Goal: Communication & Community: Answer question/provide support

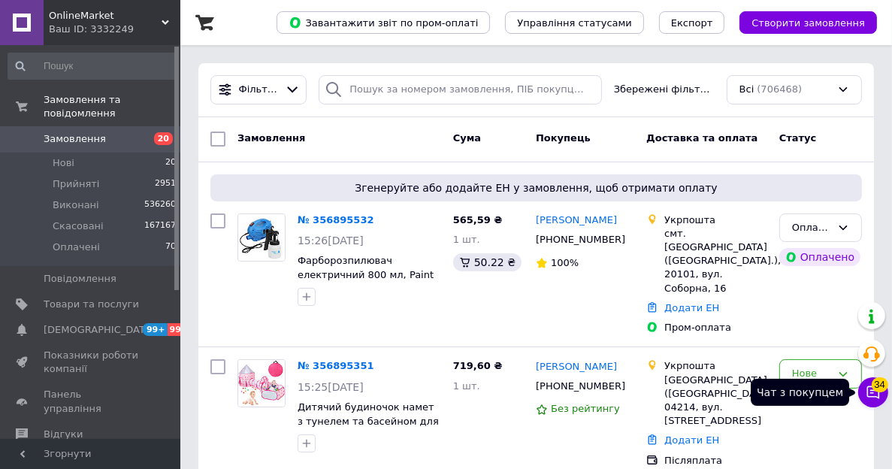
click at [877, 388] on span "34" at bounding box center [879, 384] width 17 height 15
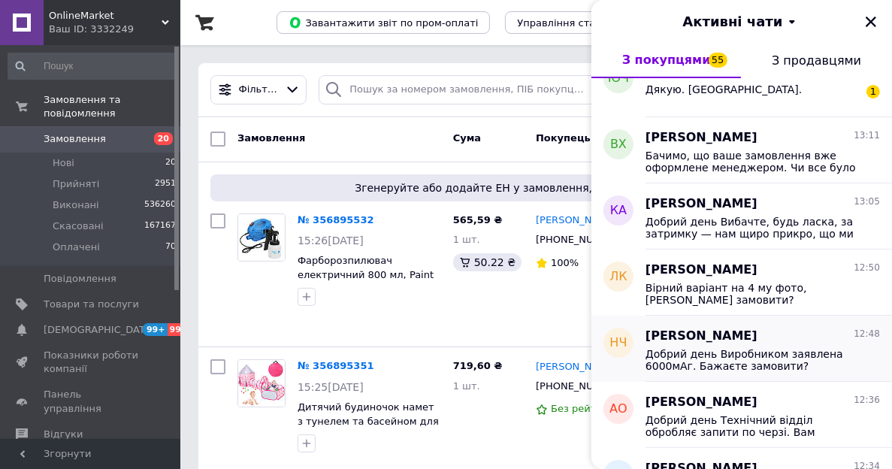
scroll to position [1728, 0]
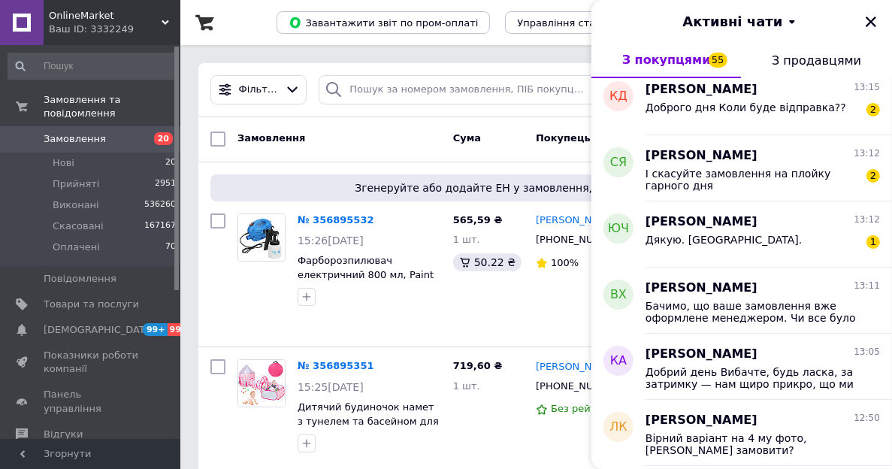
click at [103, 27] on div "Ваш ID: 3332249" at bounding box center [114, 30] width 131 height 14
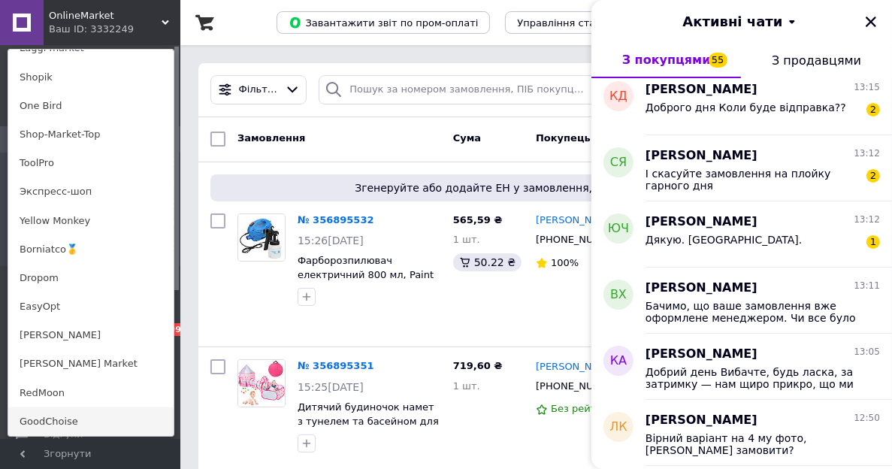
scroll to position [1127, 0]
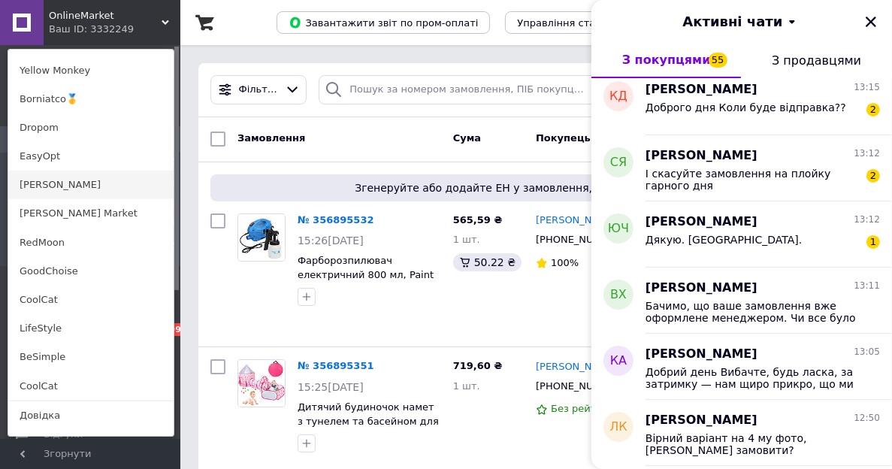
click at [41, 186] on link "[PERSON_NAME]" at bounding box center [90, 185] width 165 height 29
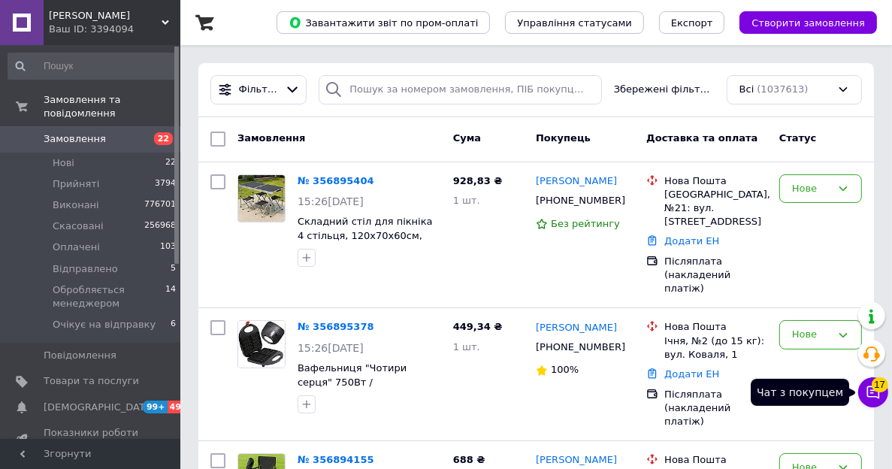
click at [874, 381] on span "17" at bounding box center [879, 384] width 17 height 15
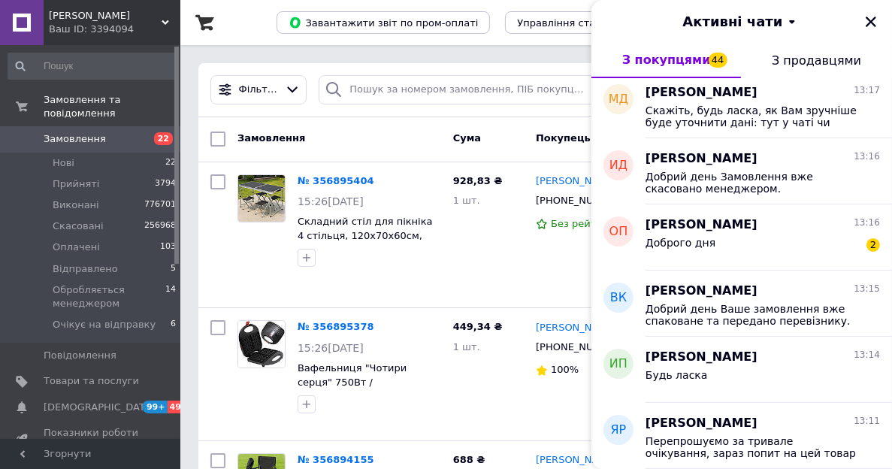
scroll to position [150, 0]
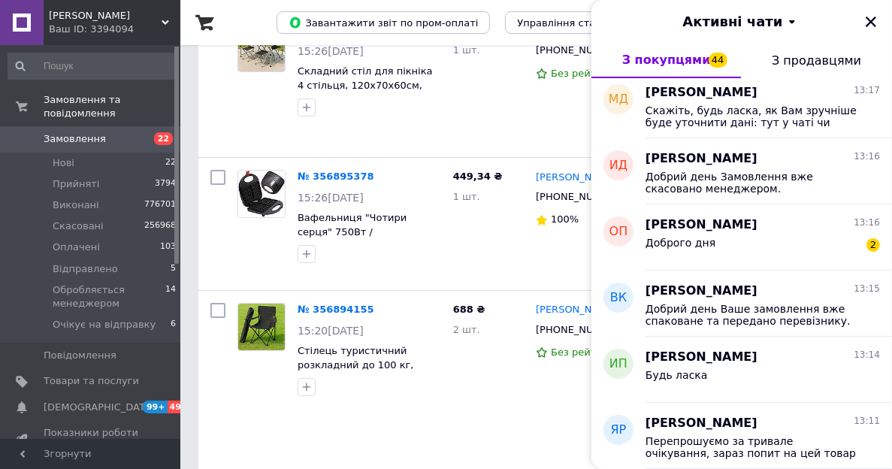
click at [129, 20] on span "[PERSON_NAME]" at bounding box center [105, 16] width 113 height 14
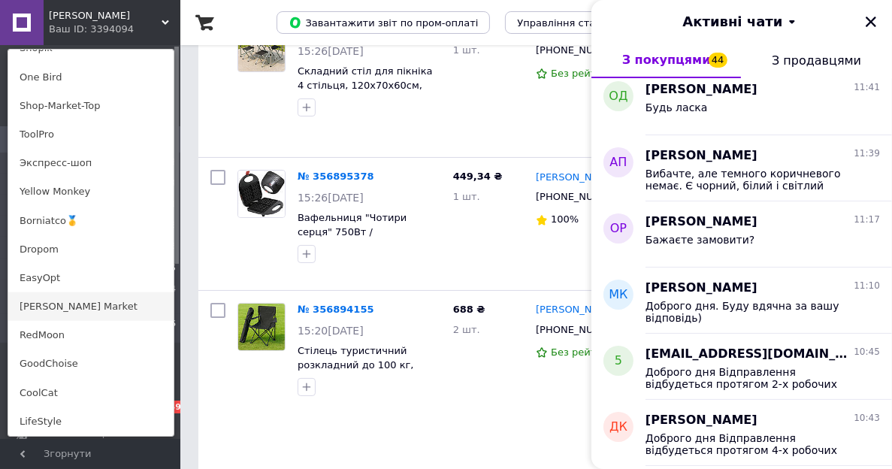
scroll to position [1121, 0]
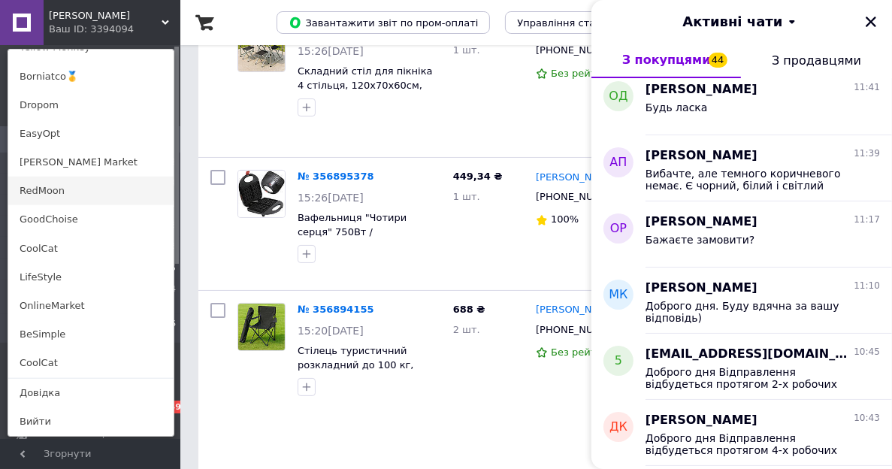
click at [48, 190] on link "RedMoon" at bounding box center [90, 191] width 165 height 29
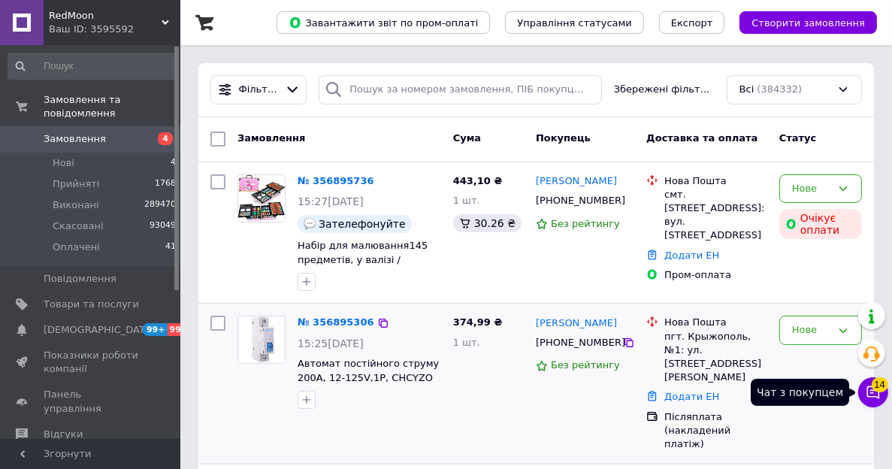
drag, startPoint x: 871, startPoint y: 388, endPoint x: 816, endPoint y: 350, distance: 67.5
click at [871, 388] on icon at bounding box center [872, 392] width 15 height 15
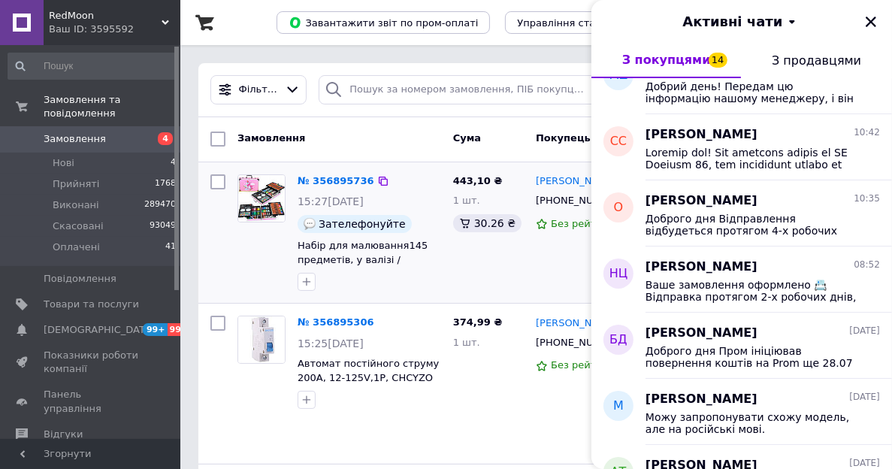
scroll to position [1758, 0]
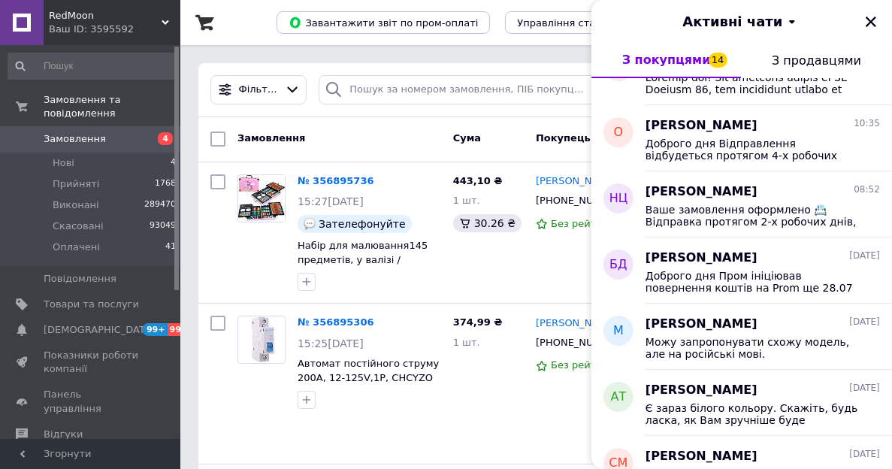
click at [90, 17] on span "RedMoon" at bounding box center [105, 16] width 113 height 14
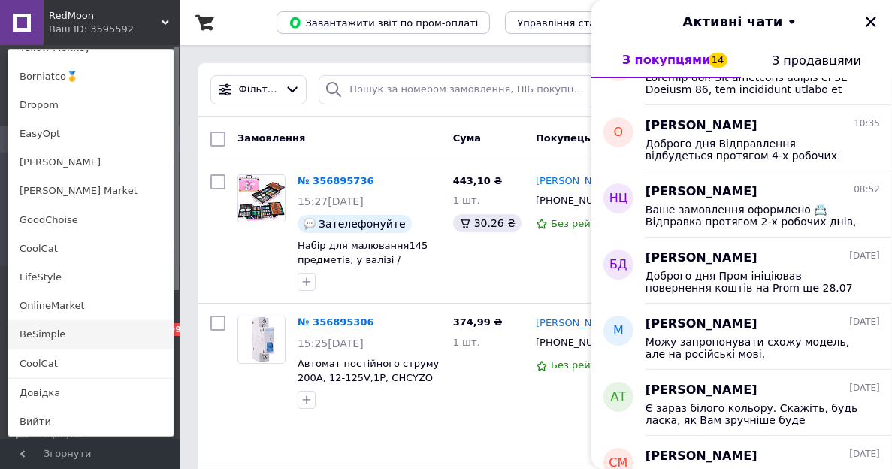
scroll to position [225, 0]
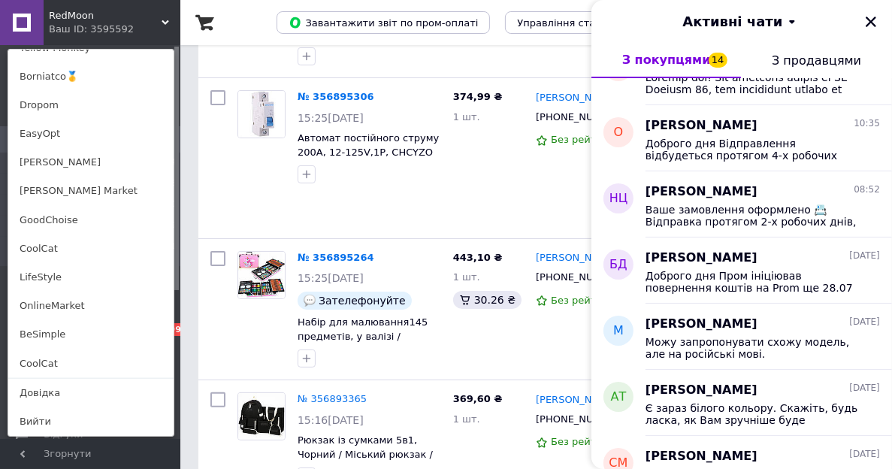
click at [44, 220] on link "GoodChoise" at bounding box center [90, 220] width 165 height 29
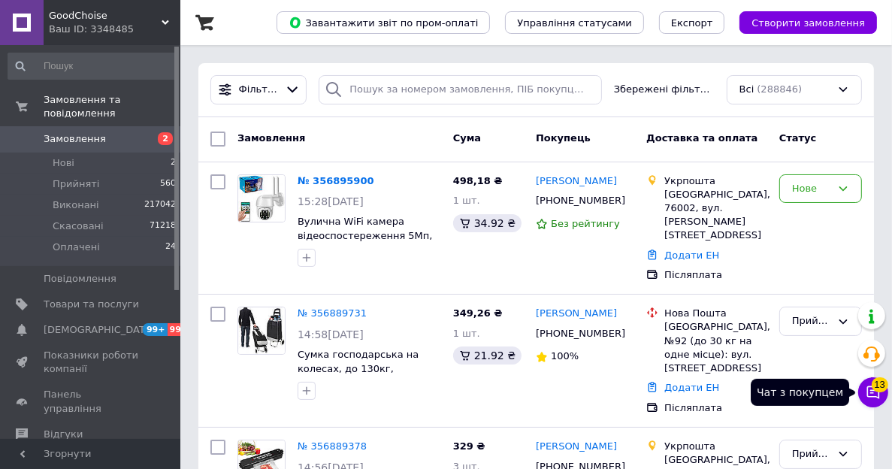
click at [867, 396] on icon at bounding box center [873, 392] width 13 height 13
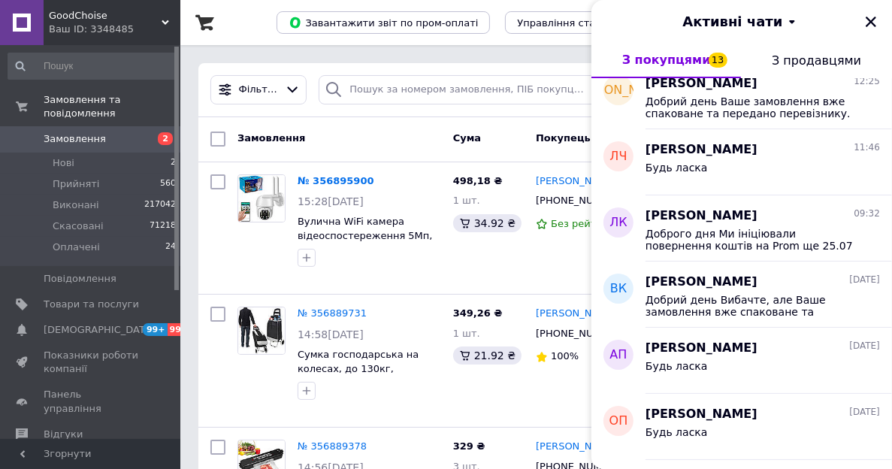
scroll to position [901, 0]
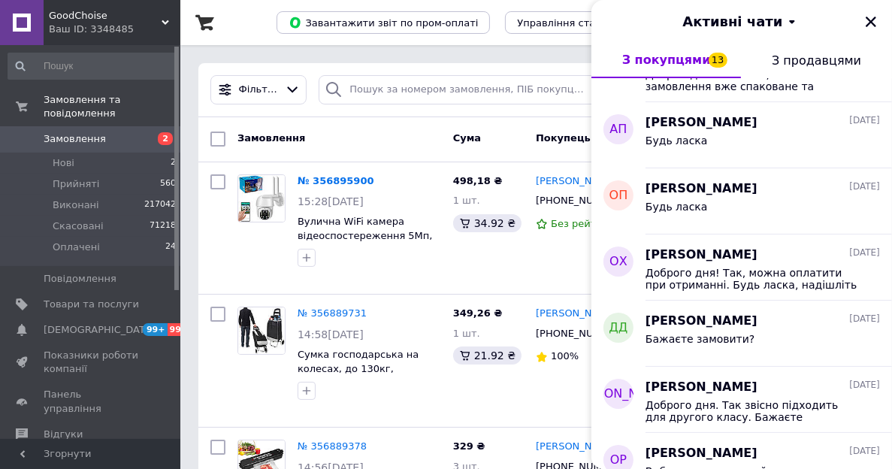
click at [80, 25] on div "Ваш ID: 3348485" at bounding box center [114, 30] width 131 height 14
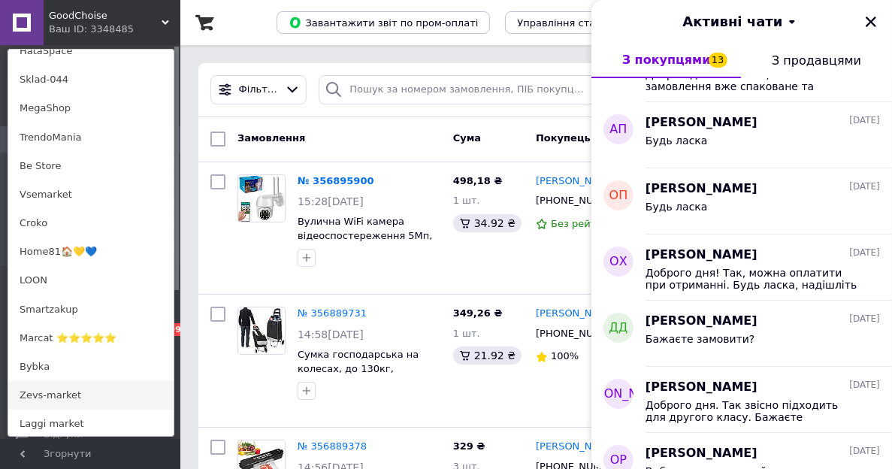
scroll to position [751, 0]
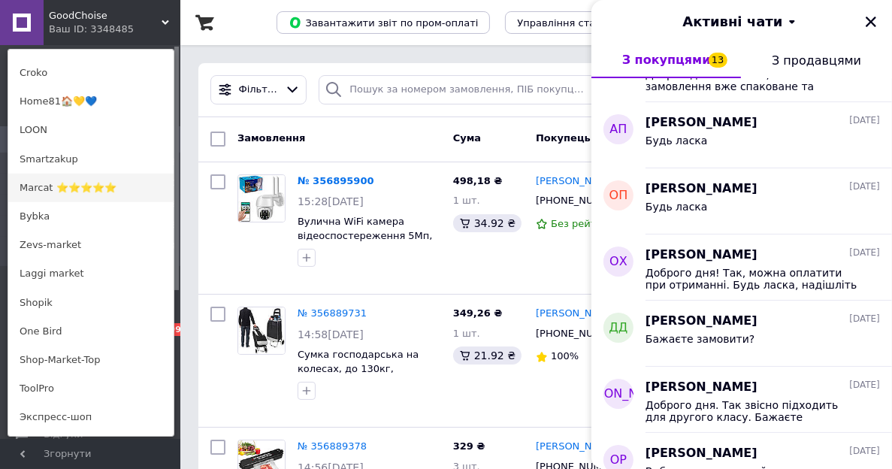
click at [63, 191] on link "Marcat ⭐⭐⭐⭐⭐" at bounding box center [90, 188] width 165 height 29
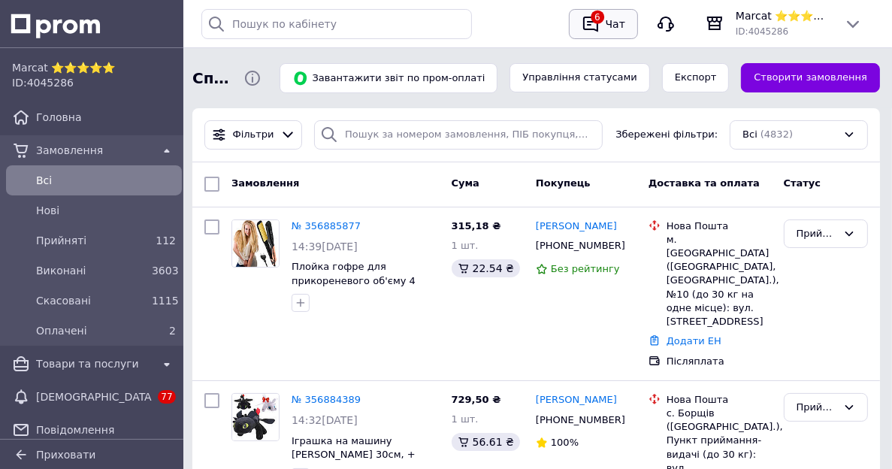
click at [613, 25] on div "Чат" at bounding box center [615, 24] width 26 height 23
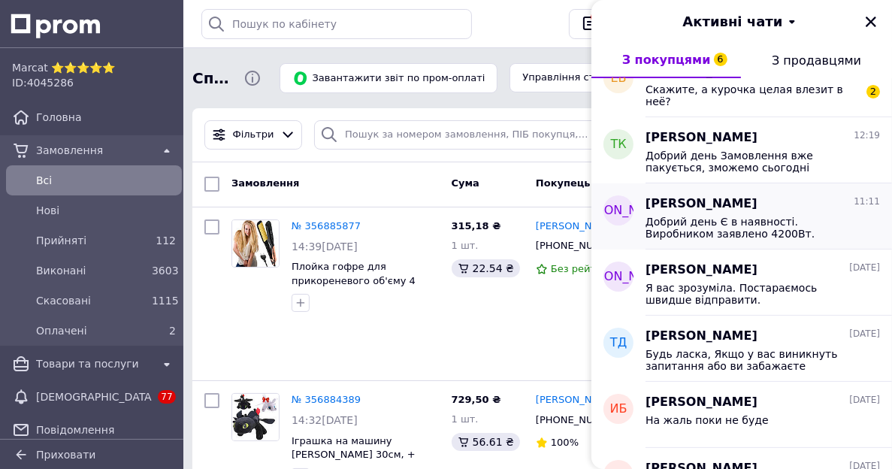
scroll to position [75, 0]
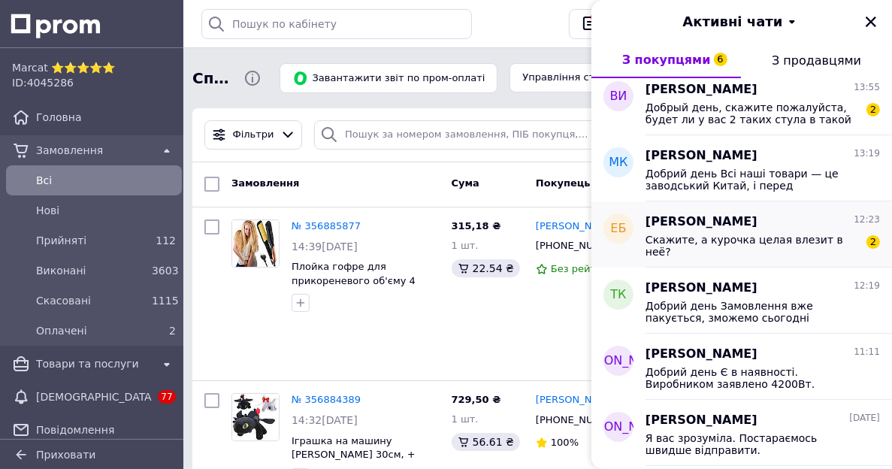
click at [718, 222] on span "Екатерина Багашова" at bounding box center [701, 221] width 112 height 17
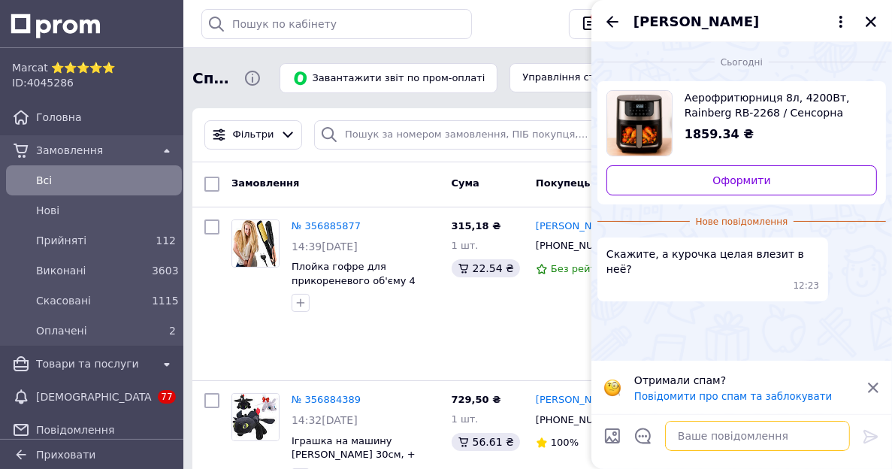
click at [708, 439] on textarea at bounding box center [757, 436] width 185 height 30
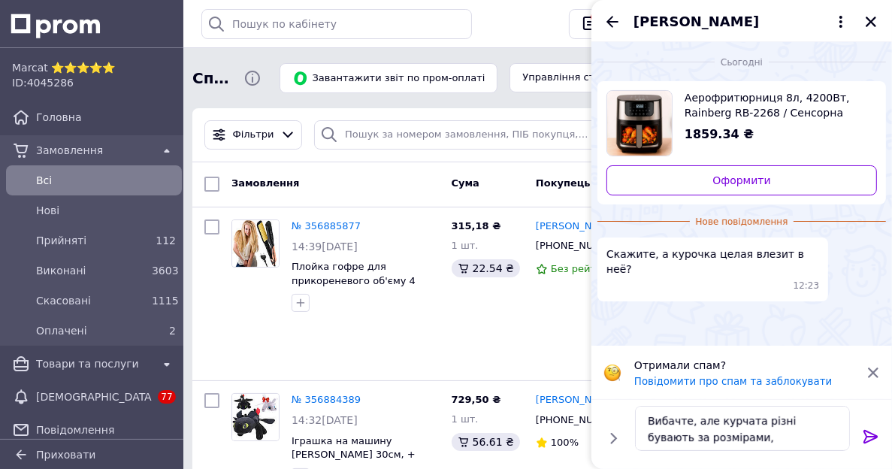
click at [669, 164] on div "Аерофритюрниця 8л, 4200Вт, Rainberg RB-2268 / Сенсорна фритюрниця без олії / Му…" at bounding box center [741, 142] width 288 height 123
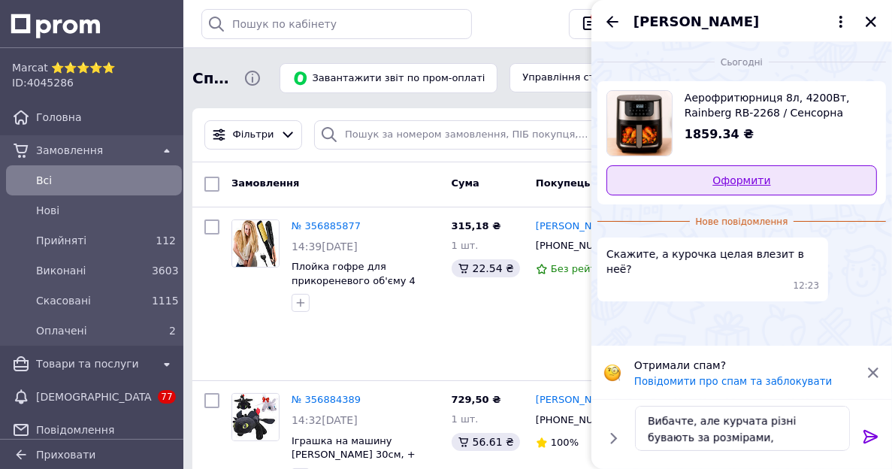
drag, startPoint x: 669, startPoint y: 161, endPoint x: 671, endPoint y: 171, distance: 10.0
click at [670, 163] on div "Аерофритюрниця 8л, 4200Вт, Rainberg RB-2268 / Сенсорна фритюрниця без олії / Му…" at bounding box center [741, 142] width 288 height 123
click at [671, 174] on link "Оформити" at bounding box center [741, 180] width 270 height 30
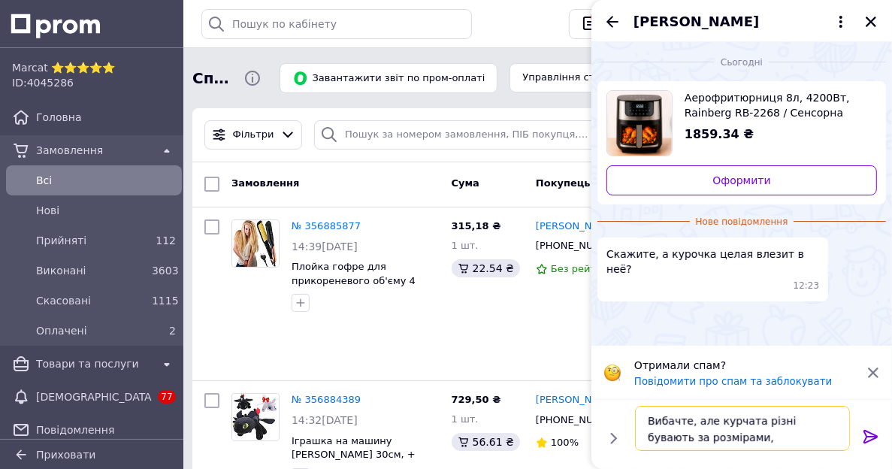
click at [733, 442] on textarea "Вибачте, але курчата різні бувають за розмірами," at bounding box center [742, 428] width 215 height 45
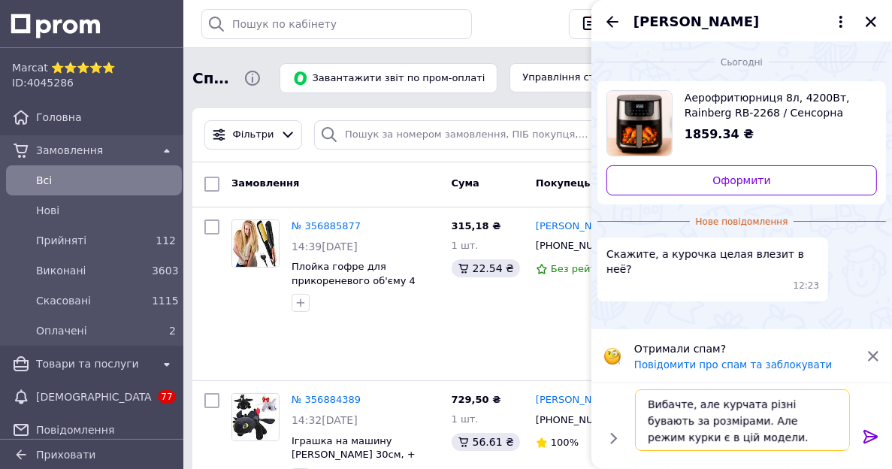
scroll to position [10, 0]
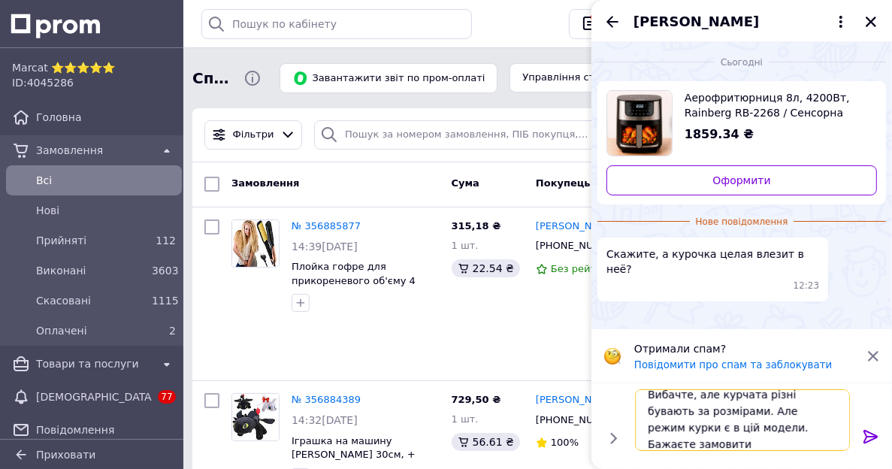
type textarea "Вибачте, але курчата різні бувають за розмірами. Але режим курки є в цій модели…"
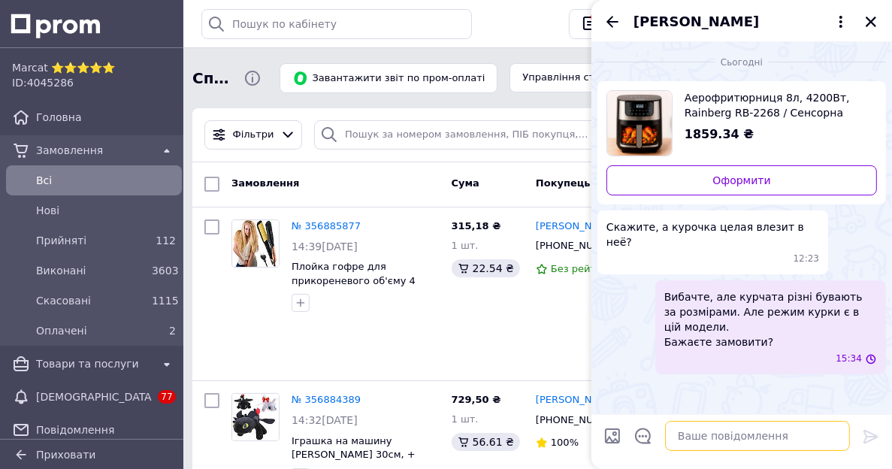
scroll to position [0, 0]
click at [697, 323] on span "Вибачте, але курчата різні бувають за розмірами. Але режим курки є в цій модели…" at bounding box center [770, 319] width 213 height 60
click at [745, 390] on button "Редагувати" at bounding box center [795, 398] width 180 height 30
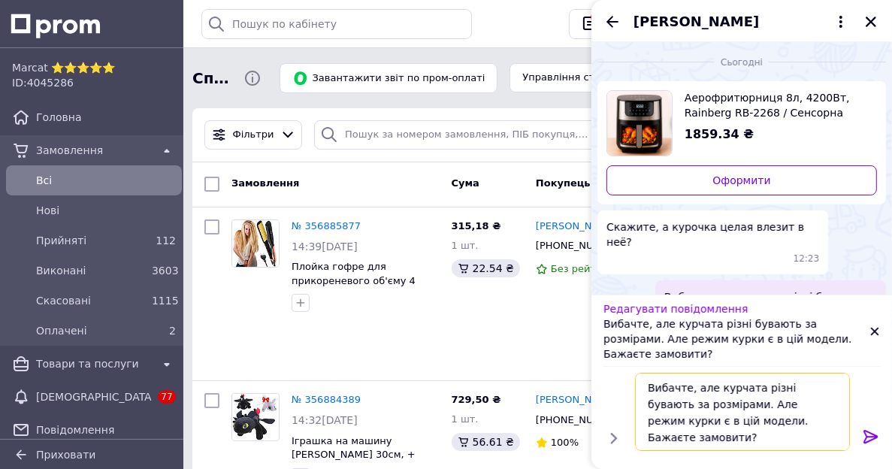
click at [646, 385] on textarea "Вибачте, але курчата різні бувають за розмірами. Але режим курки є в цій модели…" at bounding box center [742, 412] width 215 height 78
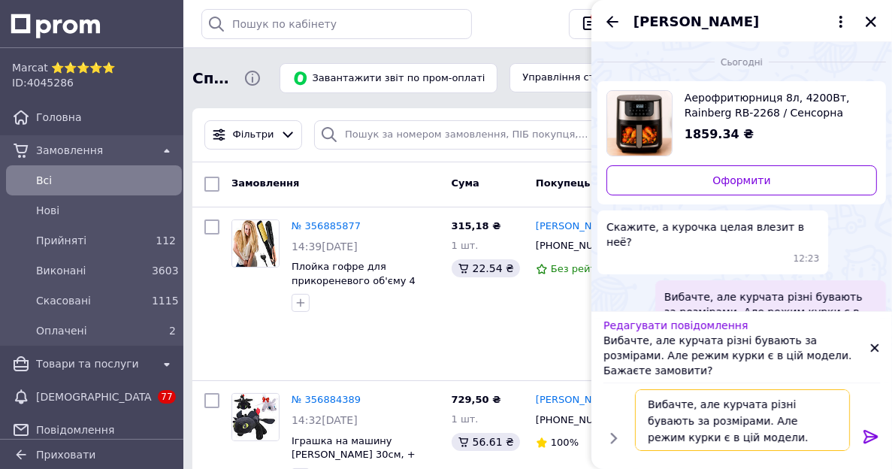
click at [652, 406] on textarea "Вибачте, але курчата різні бувають за розмірами. Але режим курки є в цій модели…" at bounding box center [742, 420] width 215 height 62
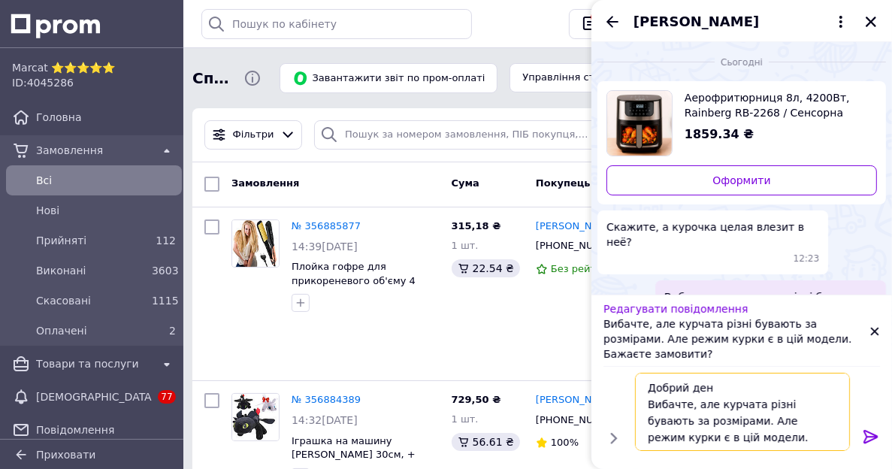
type textarea "Добрий день Вибачте, але курчата різні бувають за розмірами. Але режим курки є …"
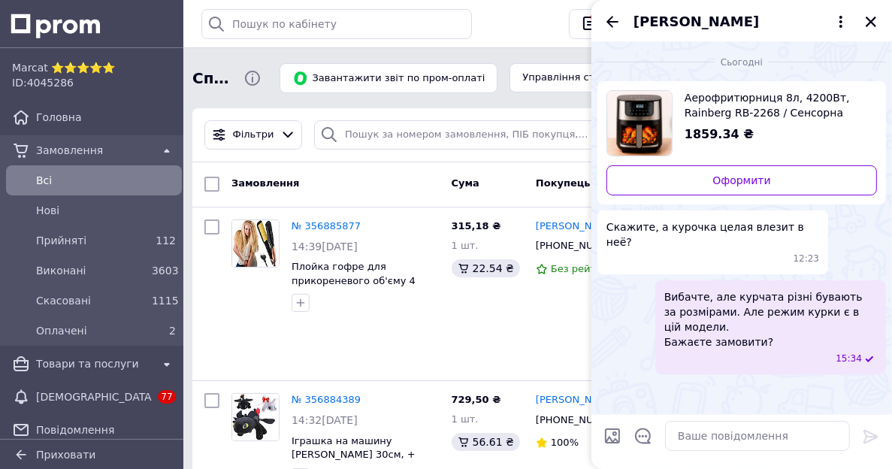
click at [723, 324] on span "Вибачте, але курчата різні бувають за розмірами. Але режим курки є в цій модели…" at bounding box center [770, 319] width 213 height 60
click at [741, 383] on button "Редагувати" at bounding box center [795, 398] width 180 height 30
click at [753, 336] on div "Вибачте, але курчата різні бувають за розмірами. Але режим курки є в цій модели…" at bounding box center [770, 327] width 231 height 94
click at [765, 386] on button "Редагувати" at bounding box center [795, 398] width 180 height 30
click at [614, 20] on icon "Назад" at bounding box center [612, 22] width 18 height 18
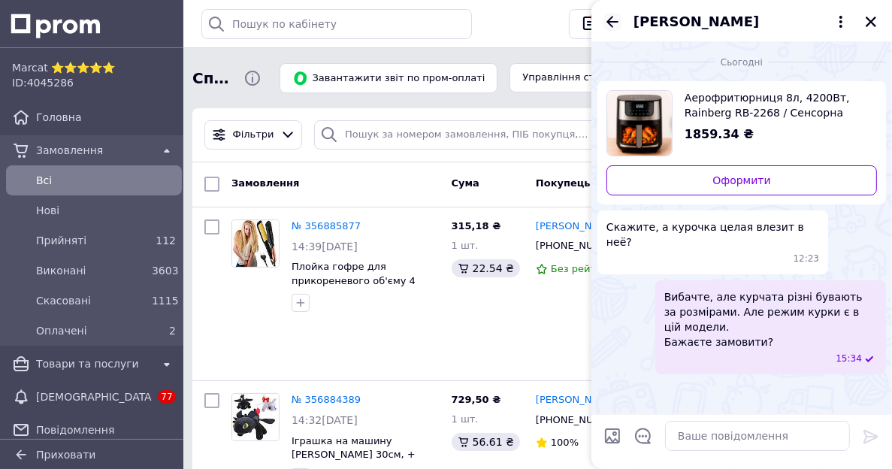
click at [617, 26] on icon "Назад" at bounding box center [612, 22] width 18 height 18
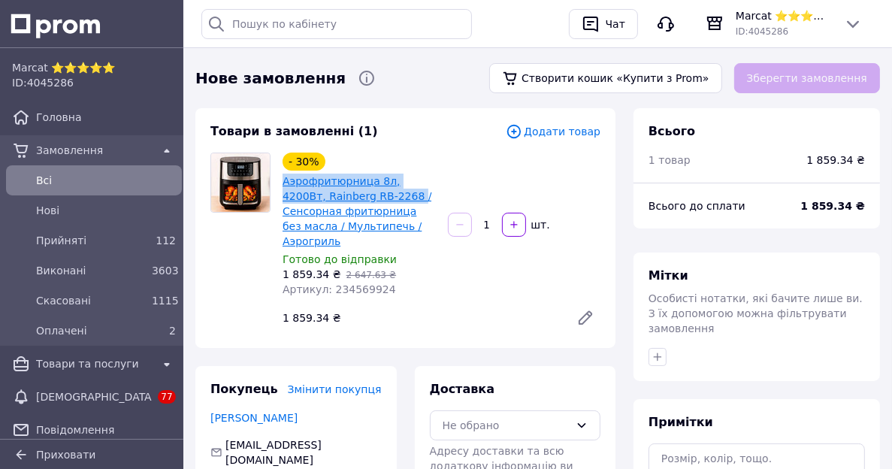
drag, startPoint x: 283, startPoint y: 174, endPoint x: 373, endPoint y: 198, distance: 93.3
click at [373, 198] on div "- 30% Аэрофритюрница 8л, 4200Вт, Rainberg RB-2268 / Сенсорная фритюрница без ма…" at bounding box center [358, 224] width 165 height 150
copy link "Аэрофритюрница 8л, 4200Вт, Rainberg RB-2268"
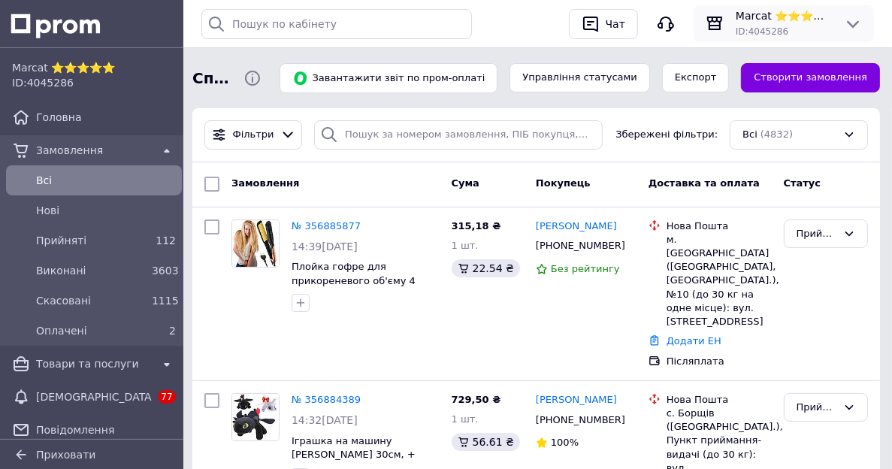
click at [809, 20] on span "Marcat ⭐⭐⭐⭐⭐" at bounding box center [783, 15] width 96 height 15
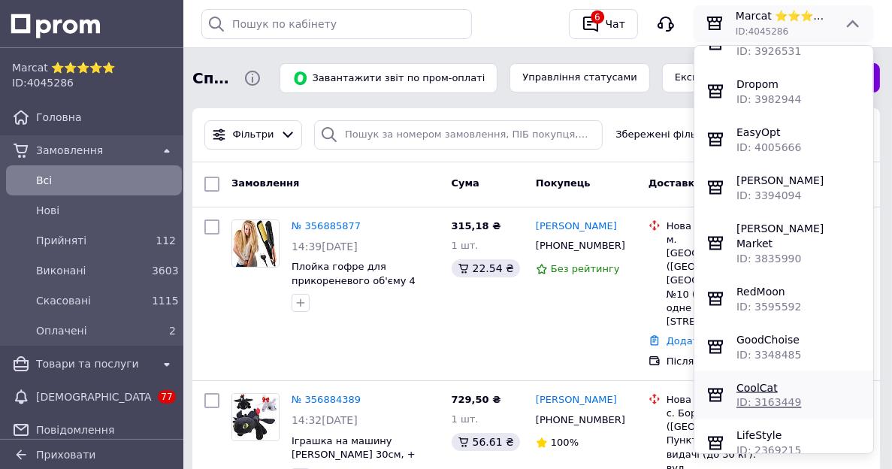
scroll to position [1953, 0]
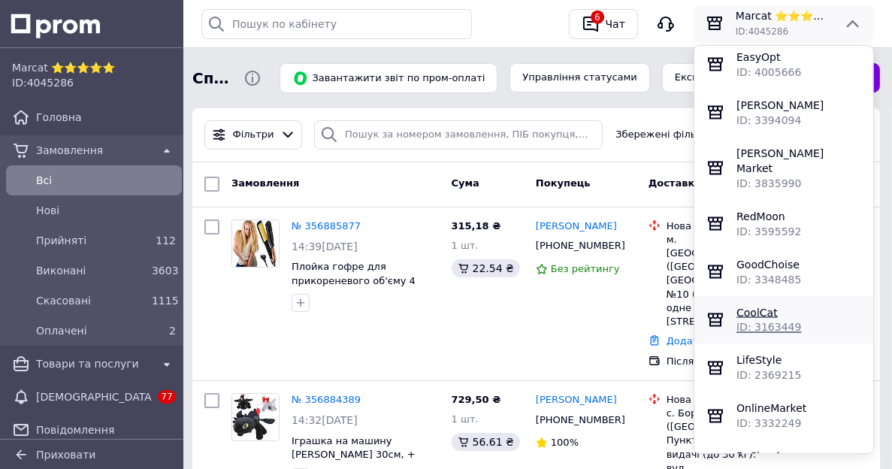
click at [755, 312] on span "CoolCat" at bounding box center [756, 312] width 41 height 12
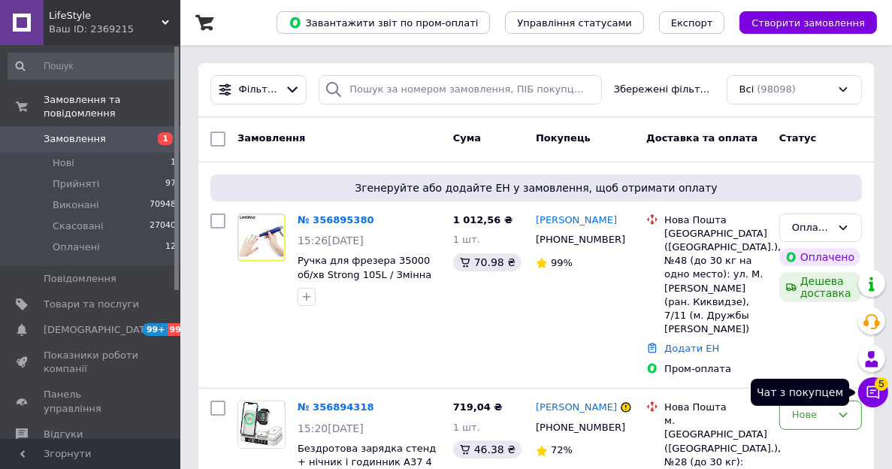
click at [873, 396] on icon at bounding box center [873, 392] width 13 height 13
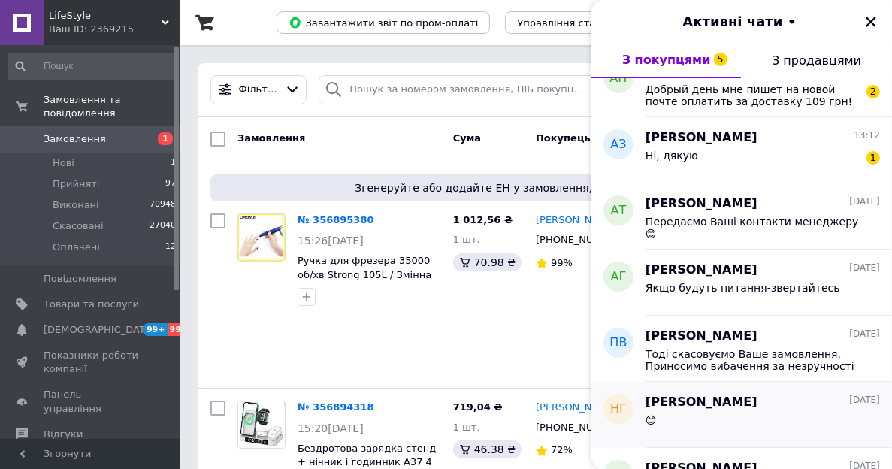
scroll to position [150, 0]
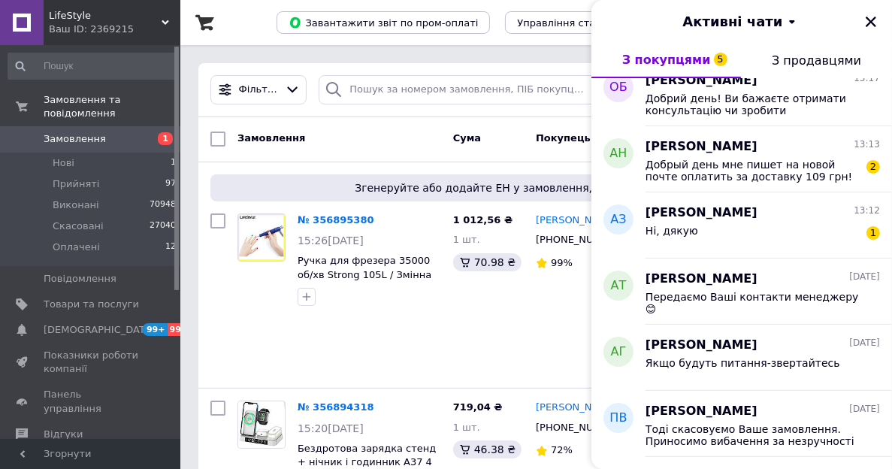
click at [101, 25] on div "Ваш ID: 2369215" at bounding box center [114, 30] width 131 height 14
